Goal: Communication & Community: Answer question/provide support

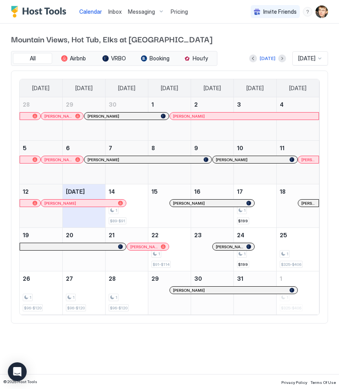
click at [181, 18] on button "Pricing" at bounding box center [179, 11] width 24 height 23
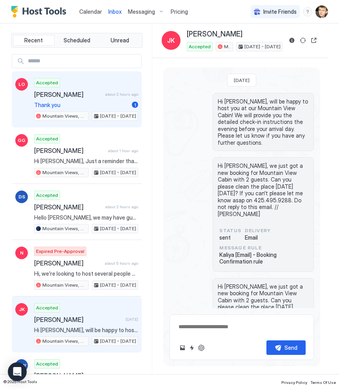
click at [76, 96] on span "[PERSON_NAME]" at bounding box center [68, 95] width 68 height 8
type textarea "*"
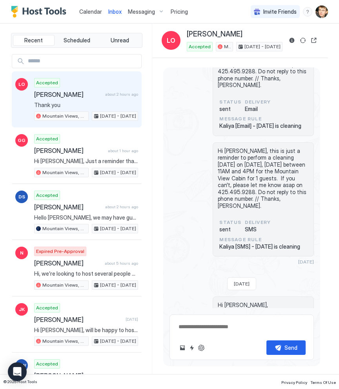
scroll to position [2146, 0]
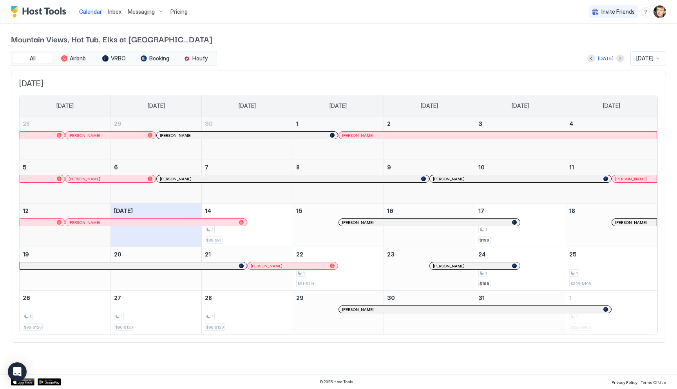
click at [115, 11] on span "Inbox" at bounding box center [114, 11] width 13 height 7
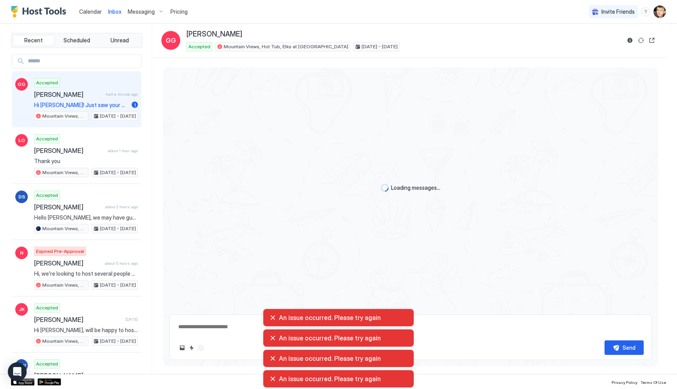
click at [81, 99] on div "Accepted [PERSON_NAME] half a minute ago Hi [PERSON_NAME]! Just saw your messag…" at bounding box center [86, 99] width 104 height 43
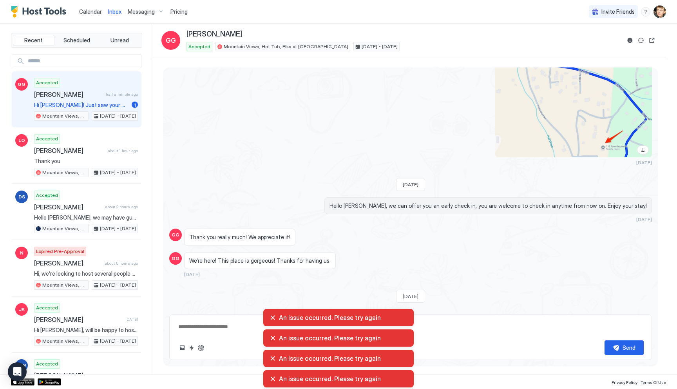
scroll to position [904, 0]
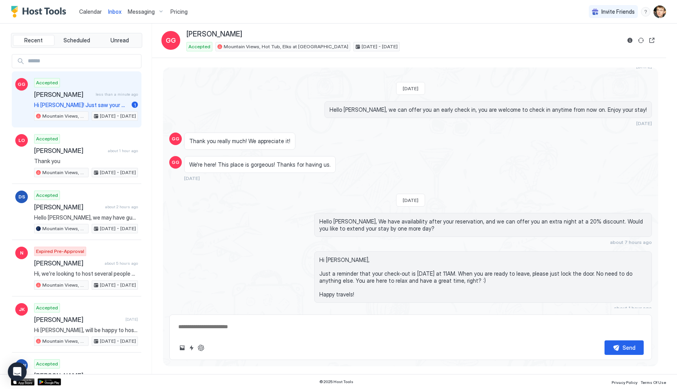
click at [94, 12] on span "Calendar" at bounding box center [90, 11] width 23 height 7
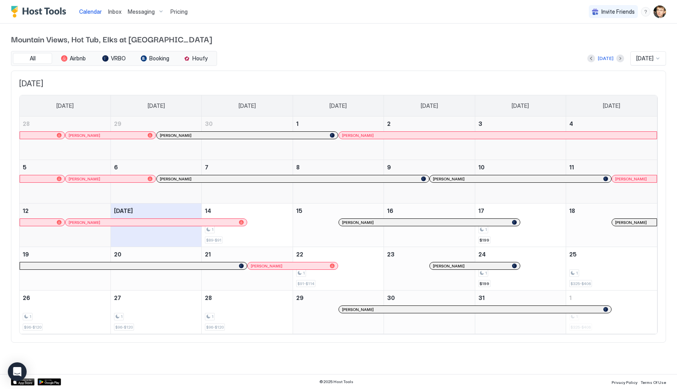
click at [360, 221] on span "[PERSON_NAME]" at bounding box center [358, 222] width 32 height 5
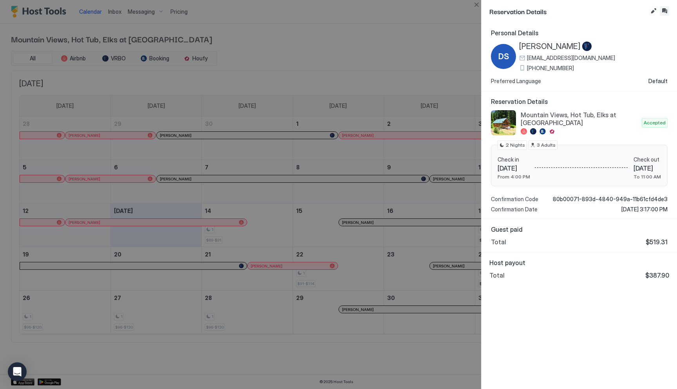
click at [665, 13] on button "Inbox" at bounding box center [664, 10] width 9 height 9
type textarea "*"
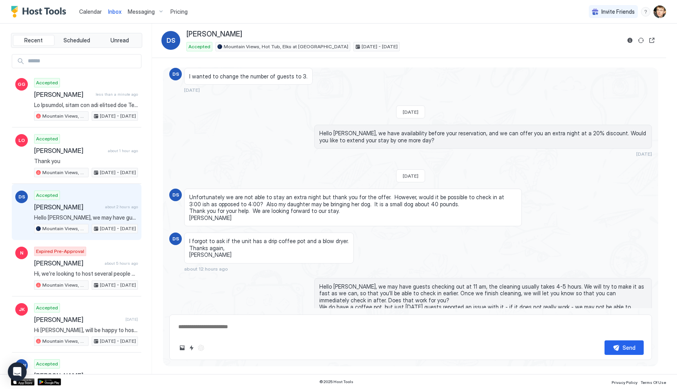
scroll to position [1322, 0]
